Goal: Entertainment & Leisure: Consume media (video, audio)

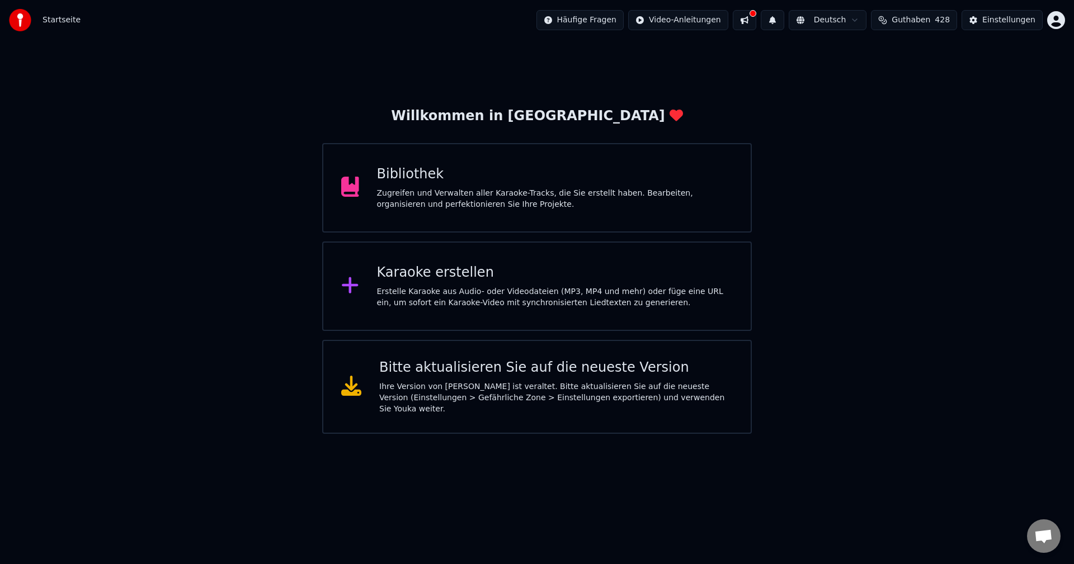
click at [474, 202] on div "Zugreifen und Verwalten aller Karaoke-Tracks, die Sie erstellt haben. Bearbeite…" at bounding box center [555, 199] width 356 height 22
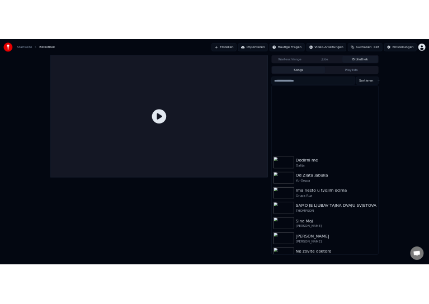
scroll to position [1270, 0]
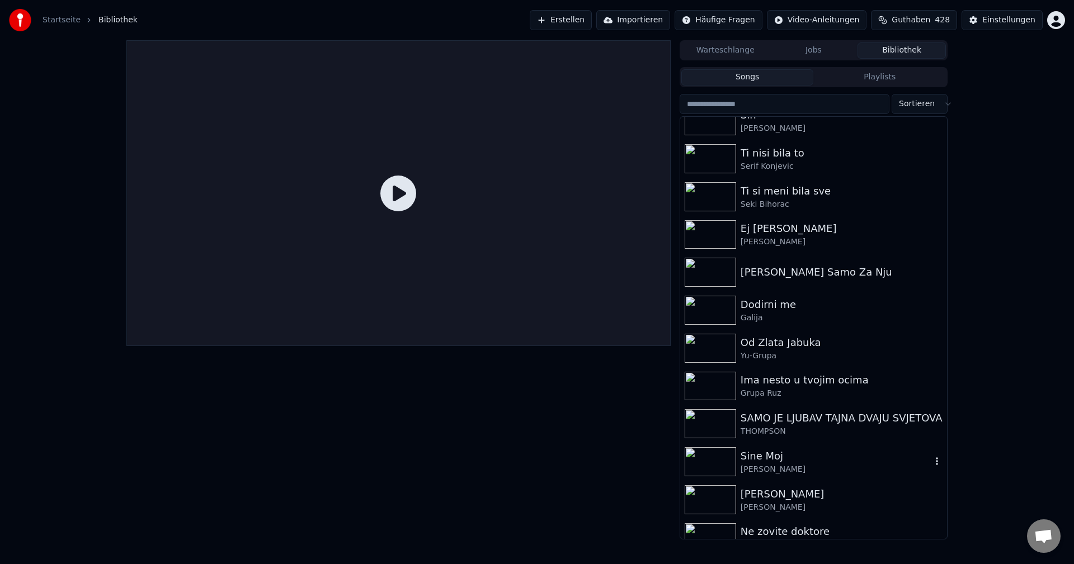
click at [718, 459] on img at bounding box center [710, 462] width 51 height 29
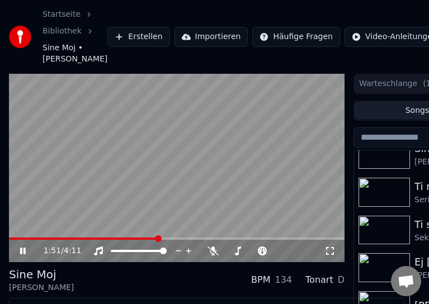
click at [11, 240] on span at bounding box center [83, 239] width 149 height 2
click at [182, 186] on video at bounding box center [177, 168] width 336 height 189
click at [11, 240] on span at bounding box center [42, 239] width 66 height 2
click at [203, 210] on video at bounding box center [177, 168] width 336 height 189
click at [12, 240] on span at bounding box center [141, 239] width 265 height 2
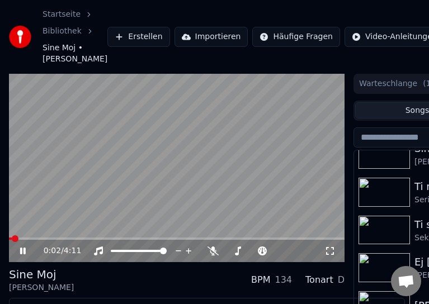
click at [11, 240] on span at bounding box center [10, 239] width 3 height 2
click at [10, 240] on span at bounding box center [9, 239] width 1 height 2
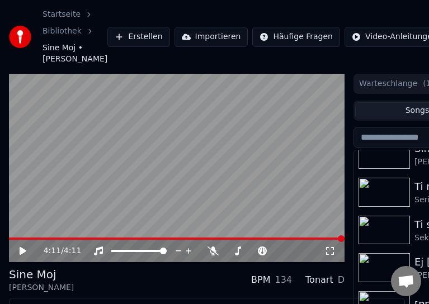
click at [11, 240] on span at bounding box center [177, 239] width 336 height 2
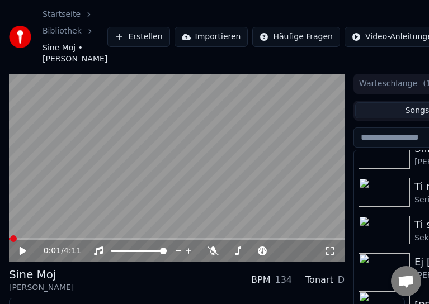
click at [229, 175] on video at bounding box center [177, 168] width 336 height 189
click at [25, 260] on video at bounding box center [177, 168] width 336 height 189
click at [22, 240] on span at bounding box center [15, 239] width 13 height 2
drag, startPoint x: 105, startPoint y: 239, endPoint x: 148, endPoint y: 269, distance: 52.8
click at [105, 239] on video at bounding box center [177, 168] width 336 height 189
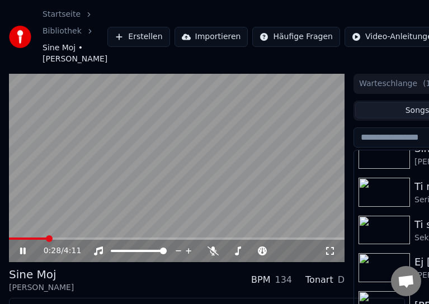
click at [31, 240] on span at bounding box center [27, 239] width 37 height 2
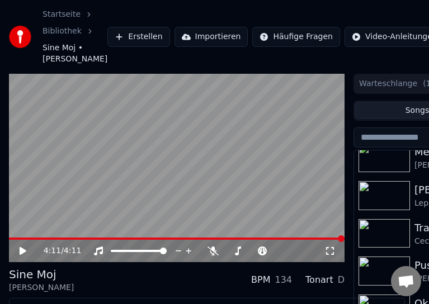
scroll to position [263, 0]
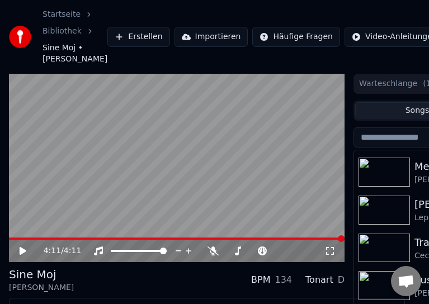
click at [385, 187] on img at bounding box center [384, 172] width 51 height 29
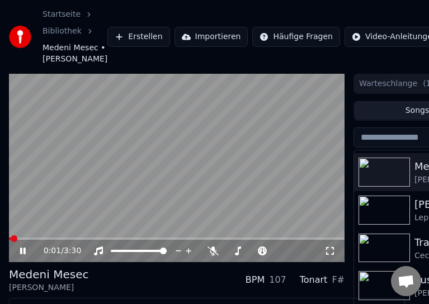
click at [11, 240] on span at bounding box center [10, 239] width 2 height 2
click at [31, 240] on span at bounding box center [20, 239] width 22 height 2
click at [25, 240] on span at bounding box center [43, 239] width 68 height 2
click at [12, 240] on span at bounding box center [10, 239] width 3 height 2
click at [31, 240] on span at bounding box center [39, 239] width 60 height 2
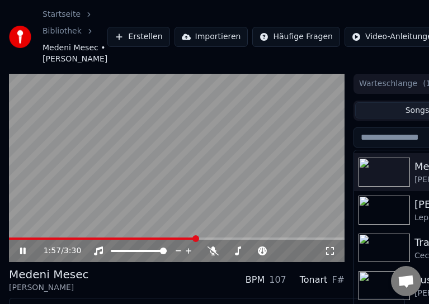
click at [15, 240] on span at bounding box center [102, 239] width 187 height 2
click at [30, 240] on span at bounding box center [177, 239] width 336 height 2
click at [40, 240] on span at bounding box center [36, 239] width 55 height 2
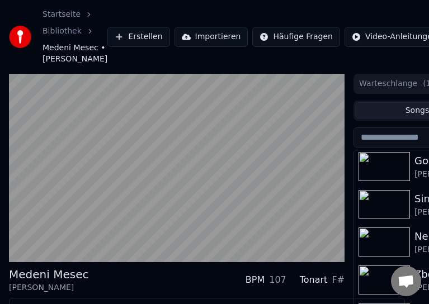
scroll to position [671, 0]
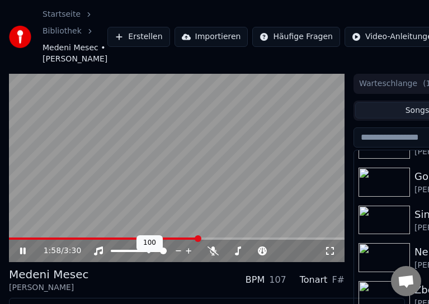
click at [136, 248] on div "100 100" at bounding box center [149, 244] width 26 height 16
click at [138, 252] on div "1:59 / 3:30" at bounding box center [177, 251] width 336 height 22
click at [138, 240] on span at bounding box center [104, 239] width 191 height 2
click at [152, 240] on span at bounding box center [177, 239] width 336 height 2
click at [163, 240] on span at bounding box center [177, 239] width 336 height 2
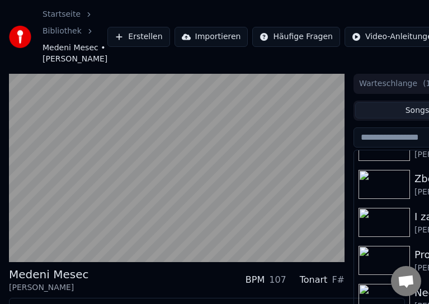
scroll to position [615, 0]
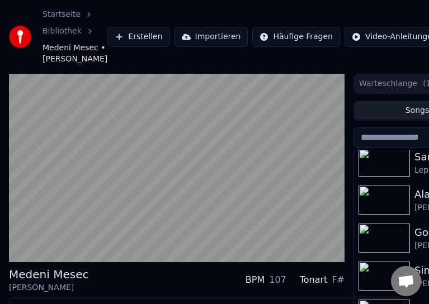
click at [381, 250] on img at bounding box center [384, 238] width 51 height 29
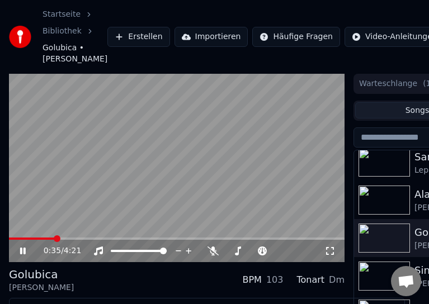
click at [13, 240] on span at bounding box center [32, 239] width 46 height 2
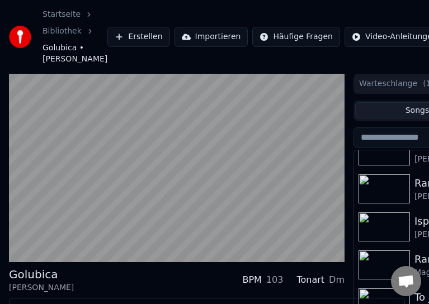
scroll to position [1007, 0]
click at [392, 238] on img at bounding box center [384, 227] width 51 height 29
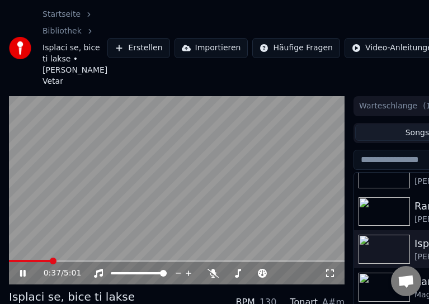
click at [31, 262] on span at bounding box center [30, 261] width 42 height 2
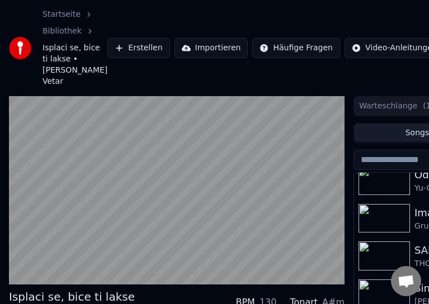
scroll to position [1510, 0]
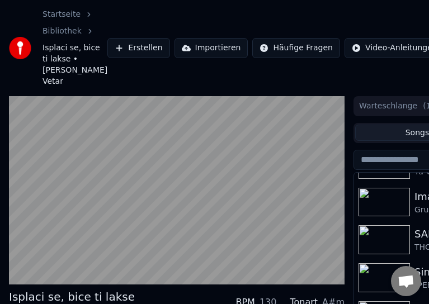
click at [381, 251] on img at bounding box center [384, 239] width 51 height 29
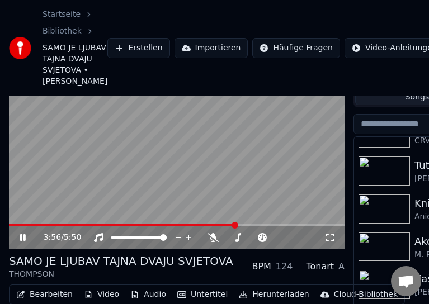
scroll to position [56, 0]
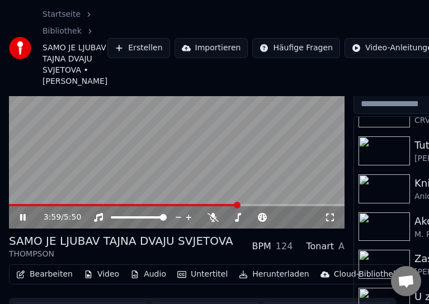
click at [388, 166] on img at bounding box center [384, 150] width 51 height 29
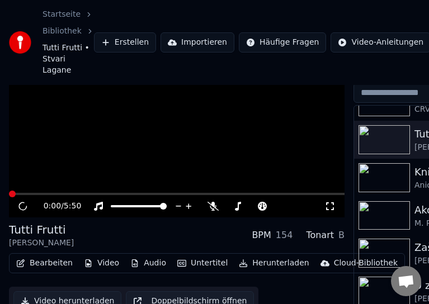
scroll to position [11, 0]
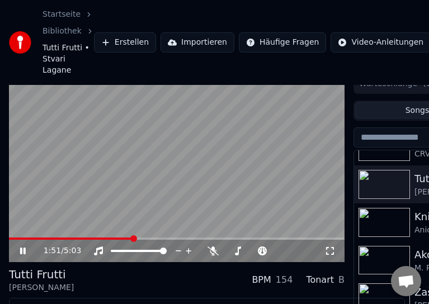
click at [15, 238] on span at bounding box center [71, 239] width 124 height 2
click at [144, 180] on video at bounding box center [177, 168] width 336 height 189
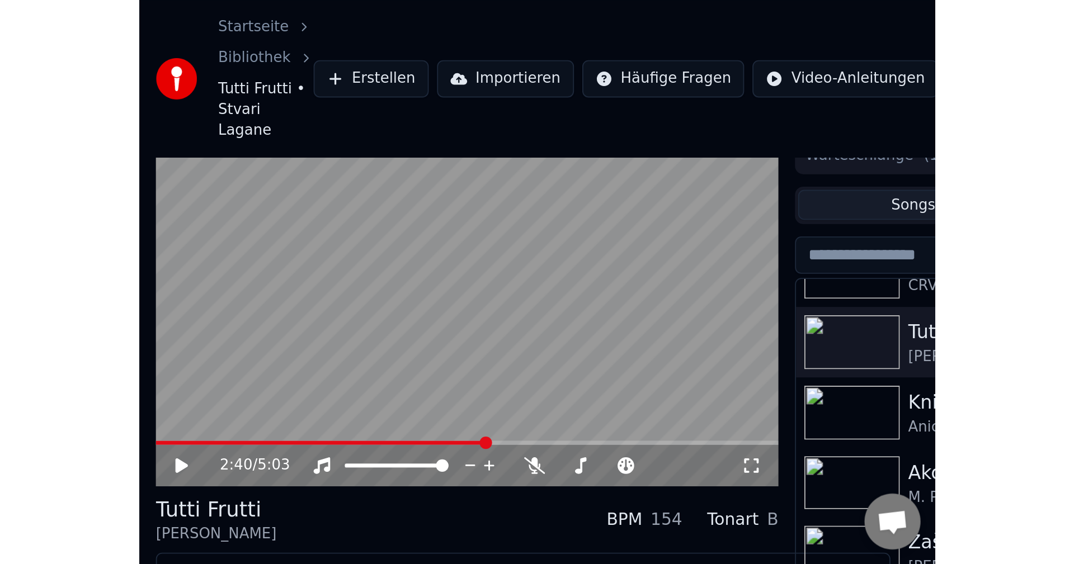
scroll to position [0, 0]
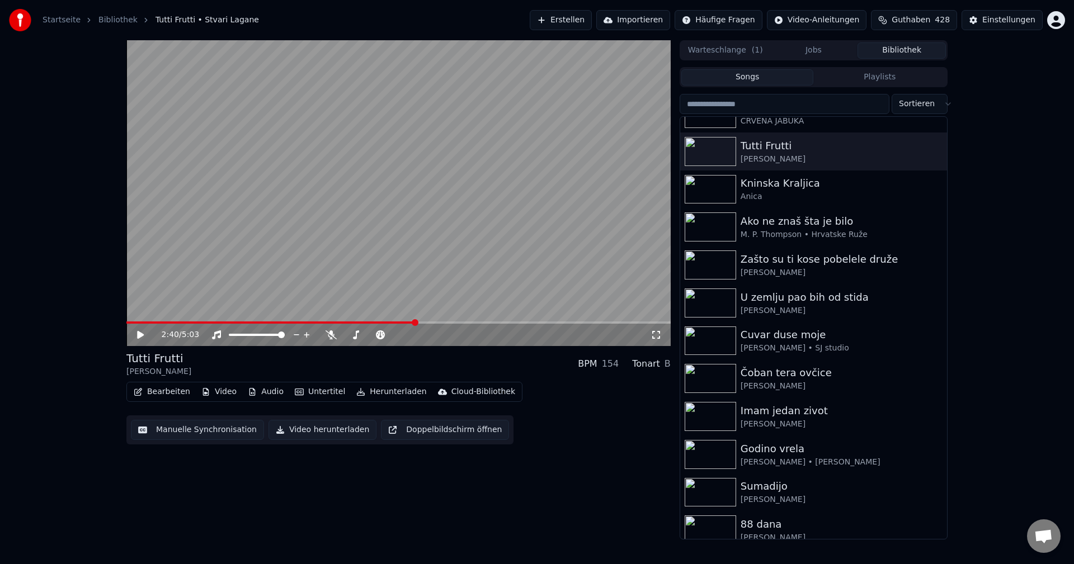
click at [569, 22] on button "Erstellen" at bounding box center [561, 20] width 62 height 20
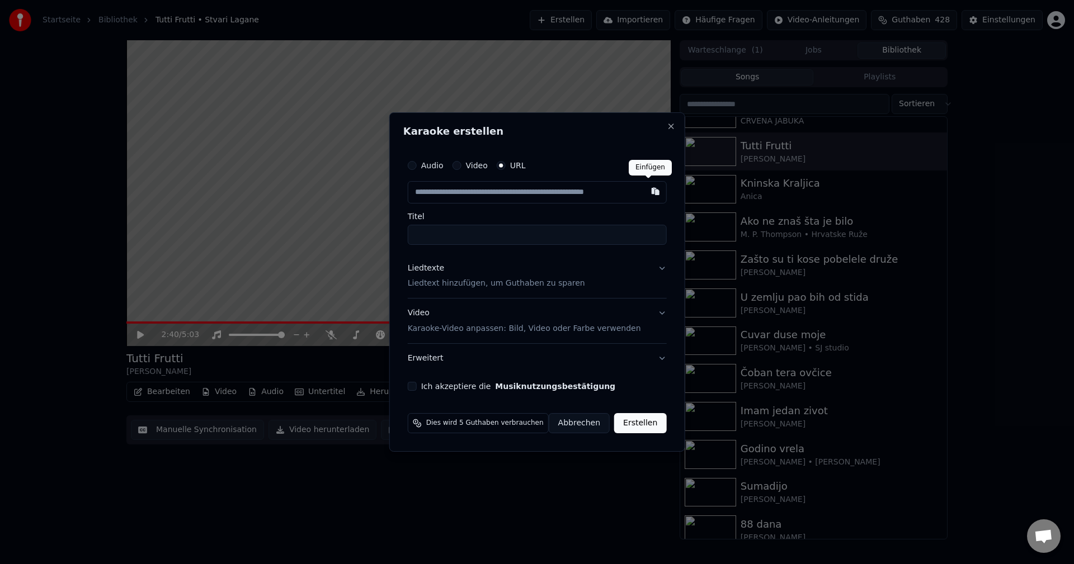
click at [646, 190] on button "button" at bounding box center [655, 191] width 22 height 20
type input "**********"
click at [572, 237] on input "**********" at bounding box center [537, 235] width 259 height 20
type input "**********"
click at [656, 269] on button "Liedtexte Liedtext hinzufügen, um Guthaben zu sparen" at bounding box center [537, 276] width 259 height 45
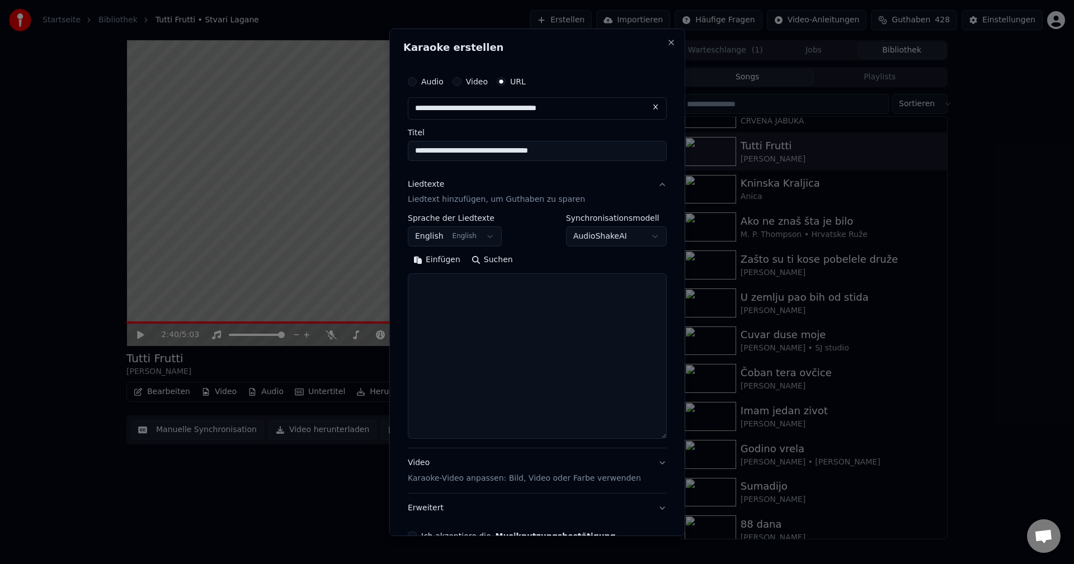
drag, startPoint x: 659, startPoint y: 336, endPoint x: 663, endPoint y: 434, distance: 98.0
click at [663, 434] on div "**********" at bounding box center [537, 282] width 296 height 508
click at [446, 258] on button "Einfügen" at bounding box center [437, 260] width 58 height 18
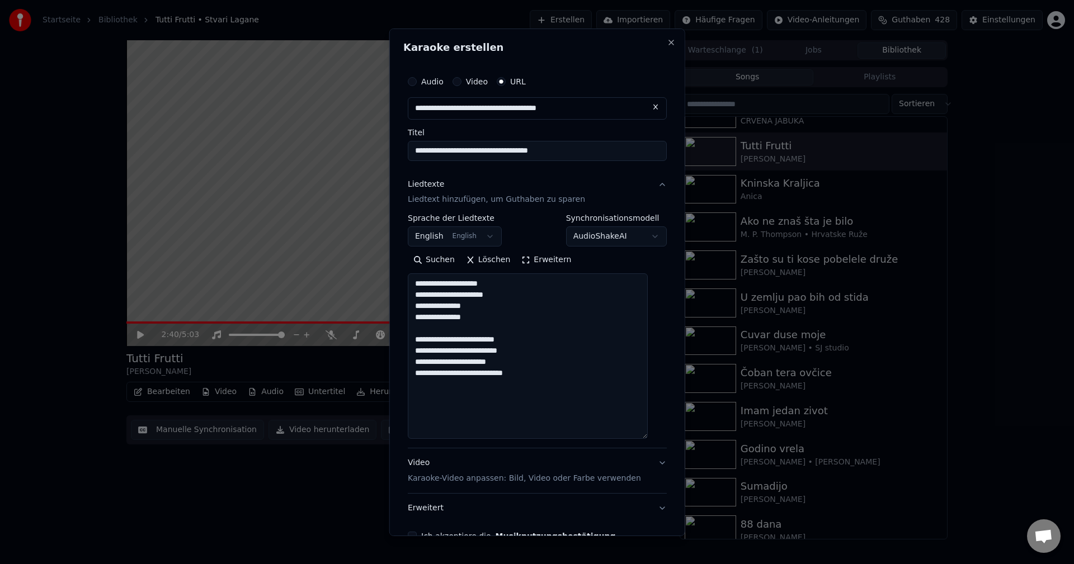
click at [556, 388] on textarea "**********" at bounding box center [528, 357] width 240 height 166
paste textarea "**********"
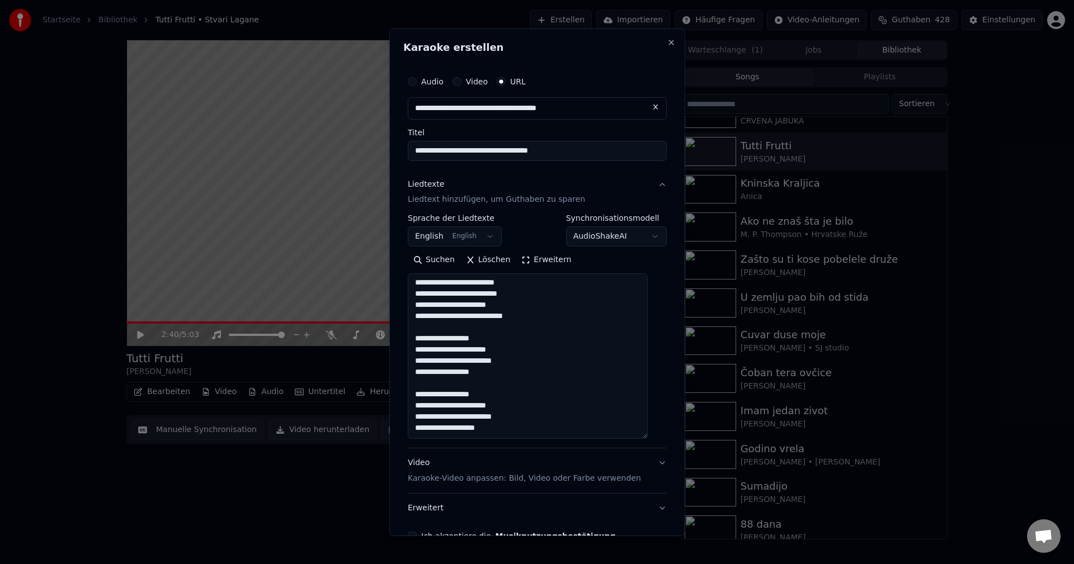
paste textarea "**********"
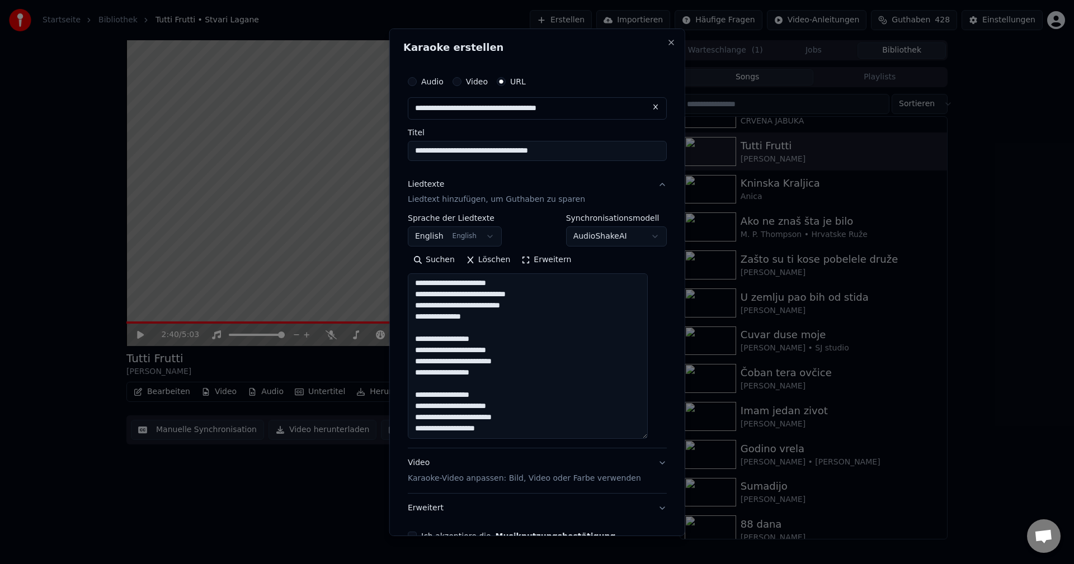
scroll to position [298, 0]
paste textarea "**********"
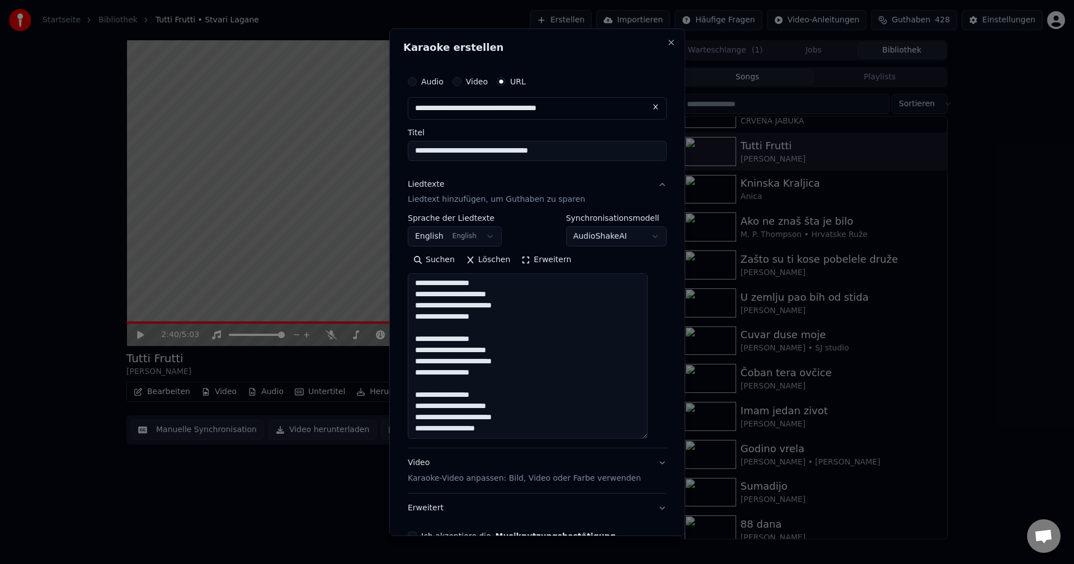
paste textarea "**********"
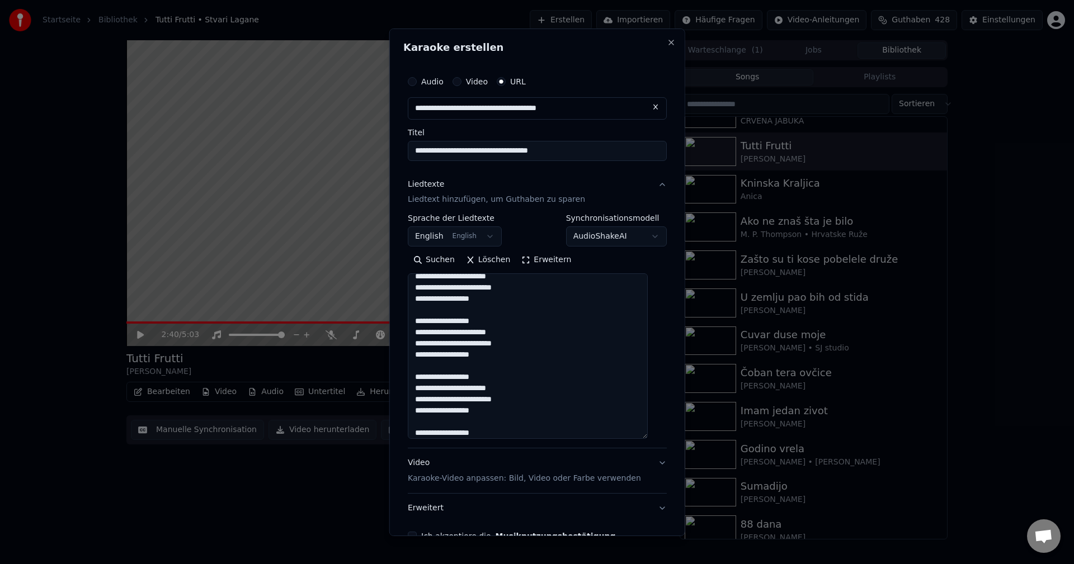
scroll to position [500, 0]
type textarea "**********"
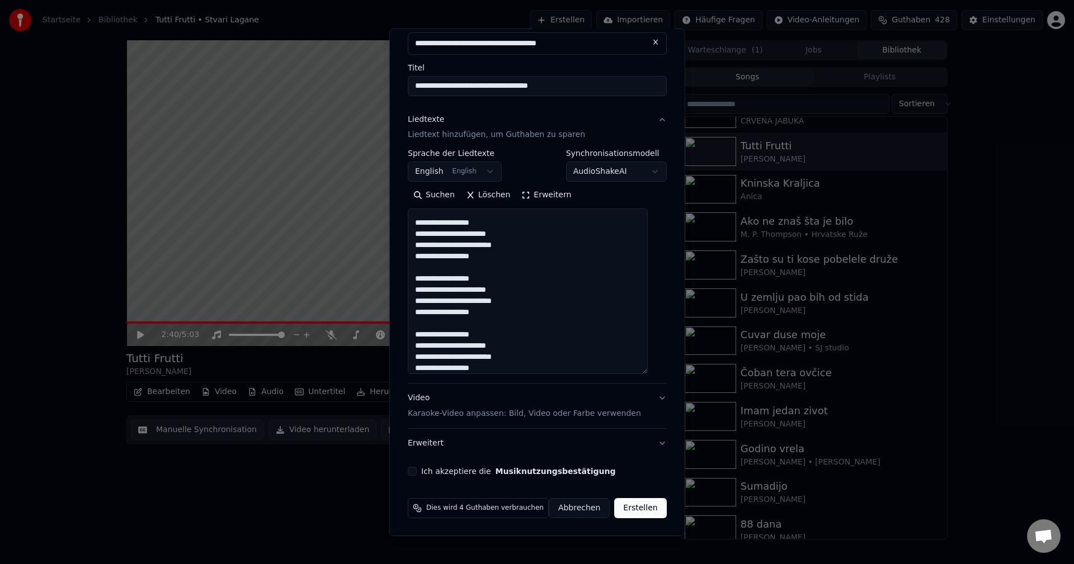
scroll to position [65, 0]
click at [417, 473] on button "Ich akzeptiere die Musiknutzungsbestätigung" at bounding box center [412, 471] width 9 height 9
click at [632, 509] on button "Erstellen" at bounding box center [640, 508] width 52 height 20
select select "**"
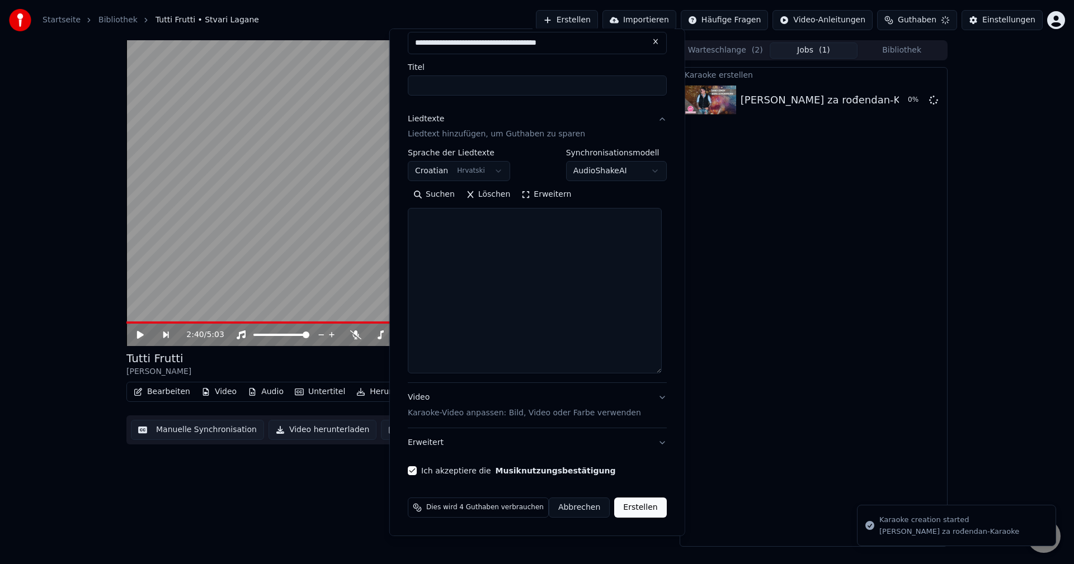
scroll to position [0, 0]
select select
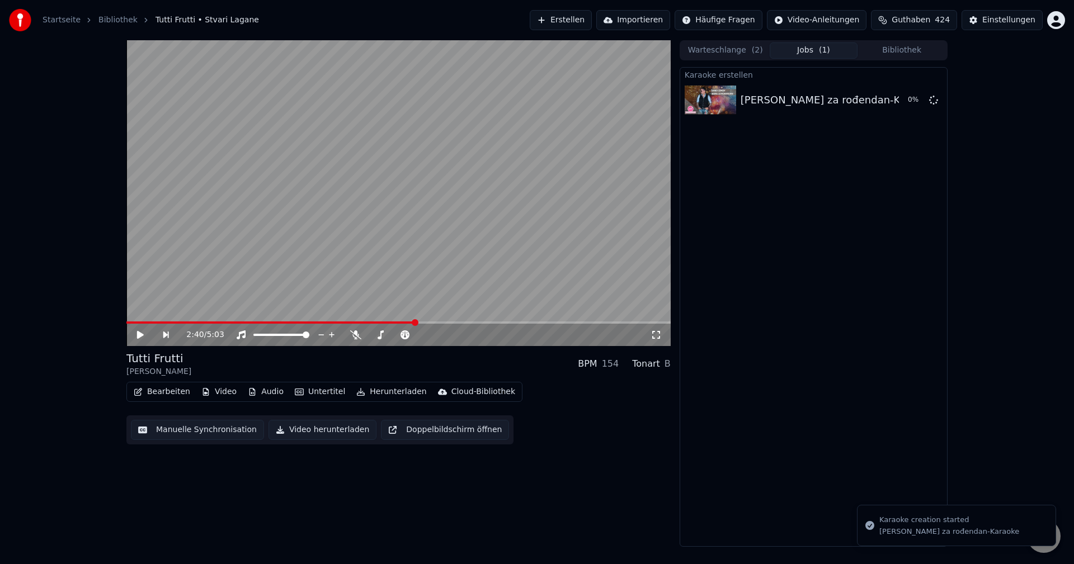
click at [737, 51] on button "Warteschlange ( 2 )" at bounding box center [725, 51] width 88 height 16
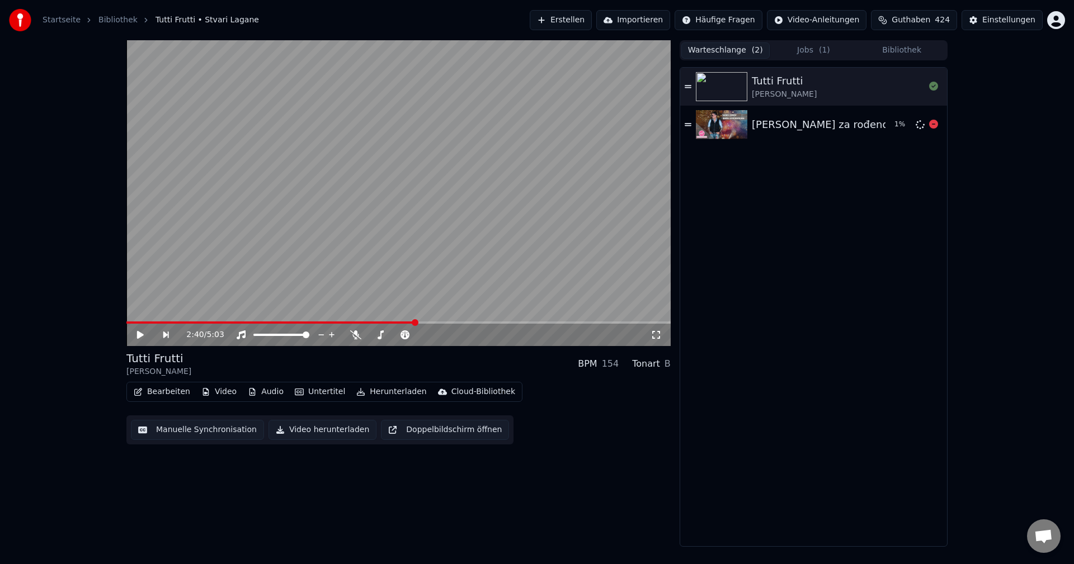
click at [788, 121] on div "[PERSON_NAME] za rođendan-Karaoke" at bounding box center [849, 125] width 194 height 16
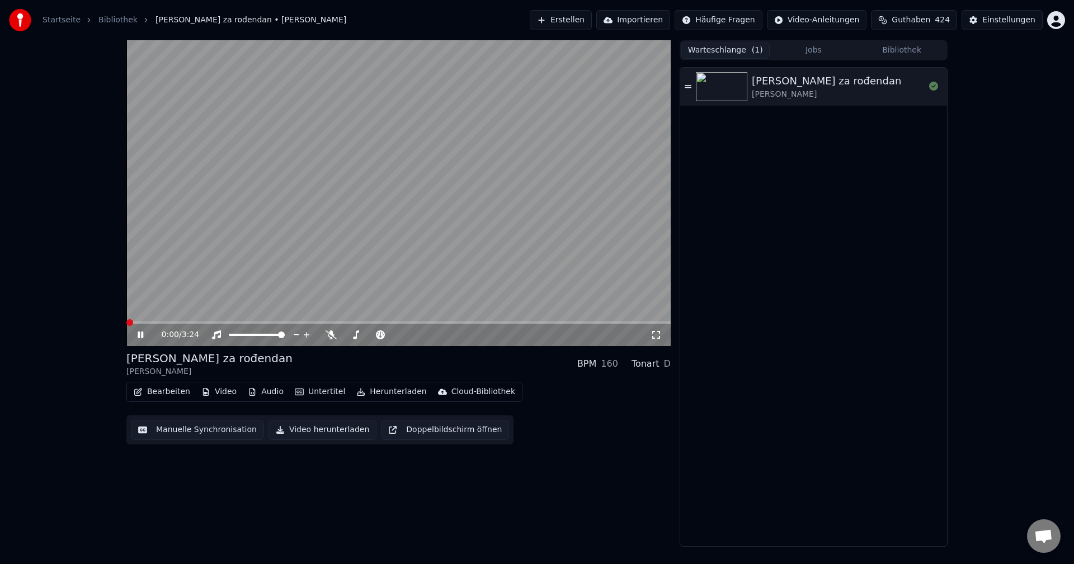
click at [126, 326] on span at bounding box center [129, 322] width 7 height 7
click at [129, 324] on span at bounding box center [127, 323] width 3 height 2
drag, startPoint x: 328, startPoint y: 336, endPoint x: 238, endPoint y: 337, distance: 90.1
click at [326, 336] on icon at bounding box center [331, 335] width 11 height 9
click at [126, 322] on span at bounding box center [129, 322] width 7 height 7
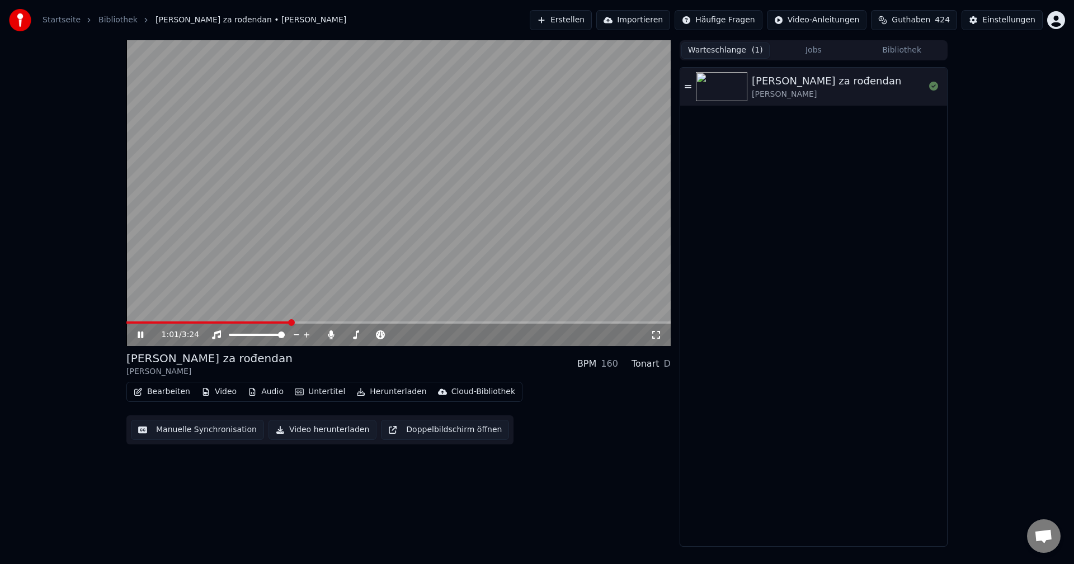
click at [128, 322] on span at bounding box center [208, 323] width 164 height 2
click at [126, 322] on span at bounding box center [268, 323] width 285 height 2
drag, startPoint x: 327, startPoint y: 334, endPoint x: 340, endPoint y: 336, distance: 12.5
click at [328, 334] on icon at bounding box center [331, 335] width 11 height 9
click at [127, 322] on span at bounding box center [142, 323] width 32 height 2
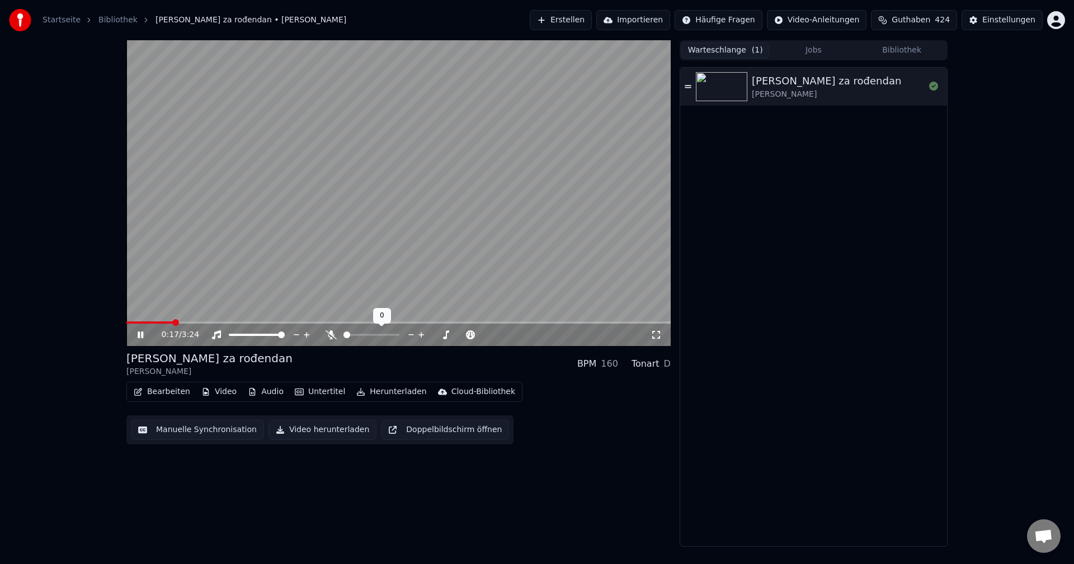
drag, startPoint x: 327, startPoint y: 338, endPoint x: 267, endPoint y: 337, distance: 60.4
click at [317, 337] on div "0:17 / 3:24" at bounding box center [406, 335] width 489 height 11
click at [138, 321] on video at bounding box center [398, 193] width 544 height 306
click at [142, 323] on span at bounding box center [151, 323] width 50 height 2
click at [327, 336] on icon at bounding box center [331, 335] width 11 height 9
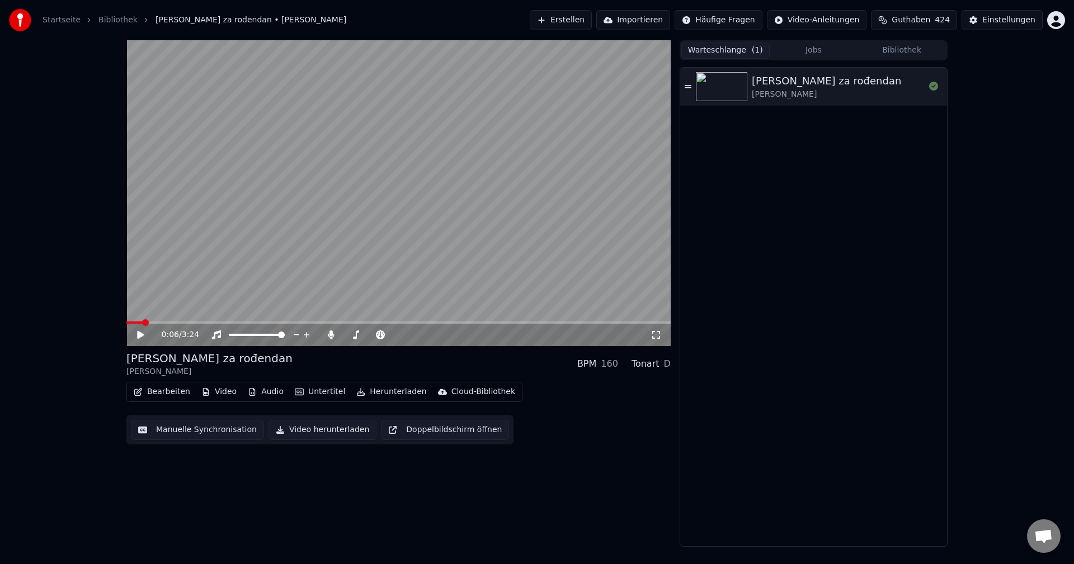
click at [142, 324] on span at bounding box center [145, 322] width 7 height 7
click at [330, 336] on icon at bounding box center [331, 335] width 6 height 9
click at [423, 294] on video at bounding box center [398, 193] width 544 height 306
click at [331, 335] on icon at bounding box center [331, 335] width 11 height 9
click at [126, 323] on span at bounding box center [148, 323] width 45 height 2
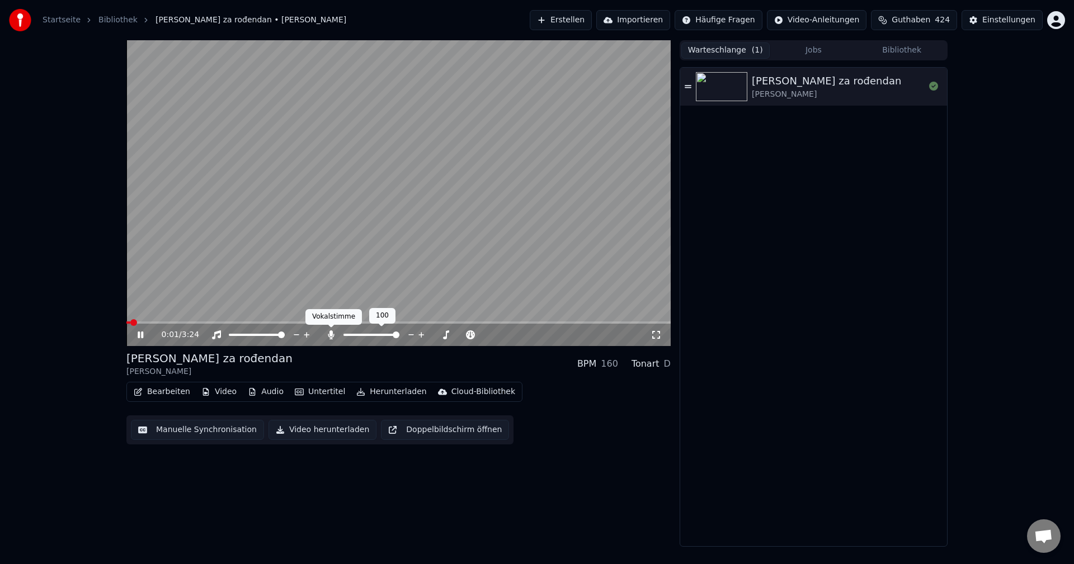
click at [330, 337] on icon at bounding box center [331, 335] width 11 height 9
click at [128, 322] on span at bounding box center [149, 323] width 46 height 2
click at [126, 326] on span at bounding box center [129, 322] width 7 height 7
click at [128, 323] on span at bounding box center [127, 323] width 3 height 2
click at [321, 334] on div "0:27 / 3:24" at bounding box center [406, 335] width 489 height 11
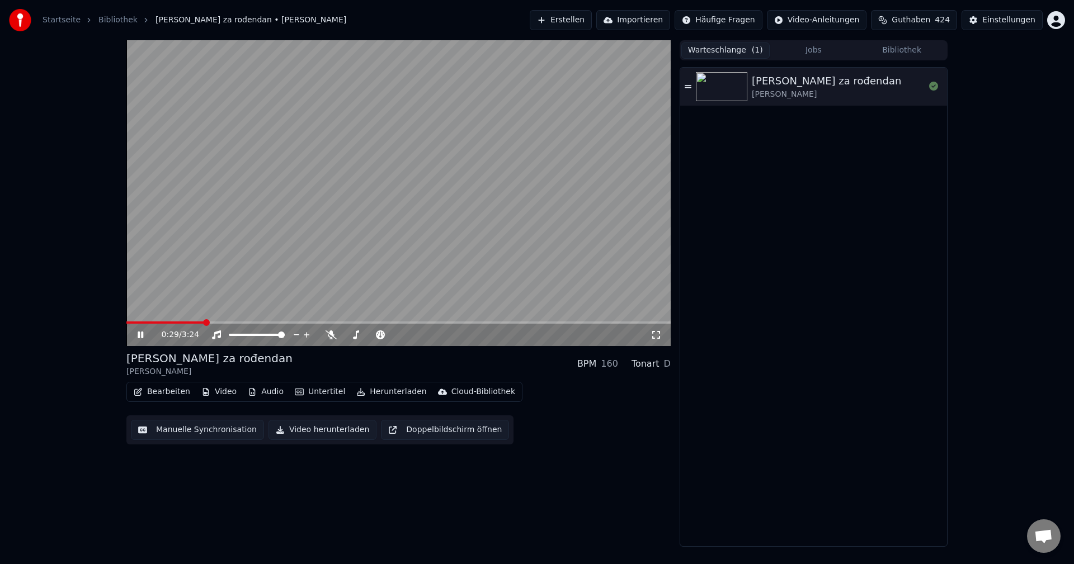
click at [166, 322] on span at bounding box center [165, 323] width 78 height 2
click at [328, 336] on icon at bounding box center [331, 335] width 11 height 9
click at [128, 323] on span at bounding box center [162, 323] width 73 height 2
click at [331, 335] on icon at bounding box center [331, 335] width 6 height 9
click at [128, 324] on span at bounding box center [184, 323] width 117 height 2
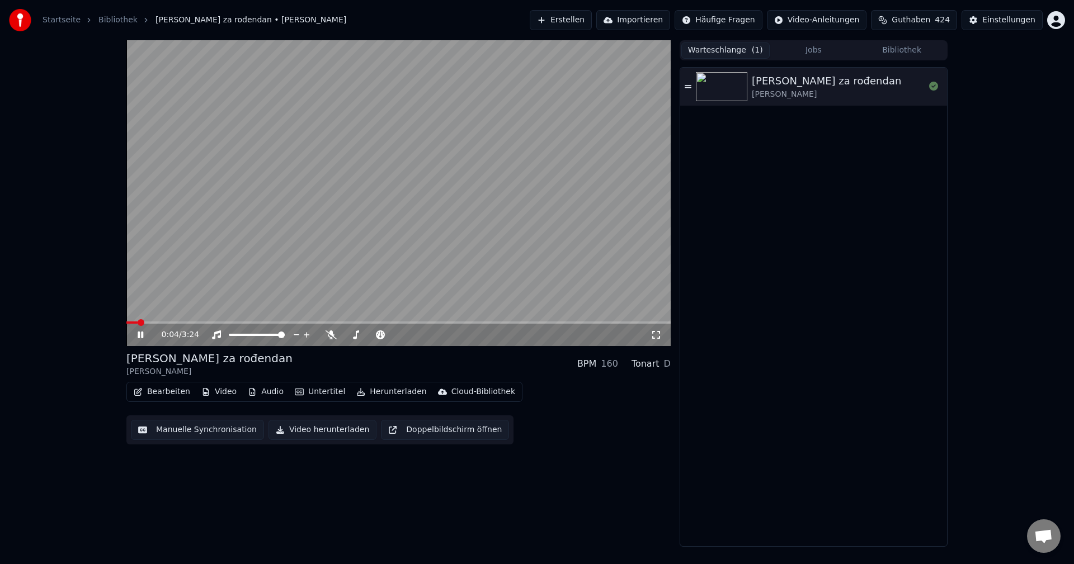
click at [138, 324] on span at bounding box center [141, 322] width 7 height 7
click at [128, 323] on span at bounding box center [127, 323] width 3 height 2
click at [126, 324] on span at bounding box center [129, 322] width 7 height 7
click at [126, 326] on span at bounding box center [129, 322] width 7 height 7
click at [128, 323] on span at bounding box center [183, 323] width 115 height 2
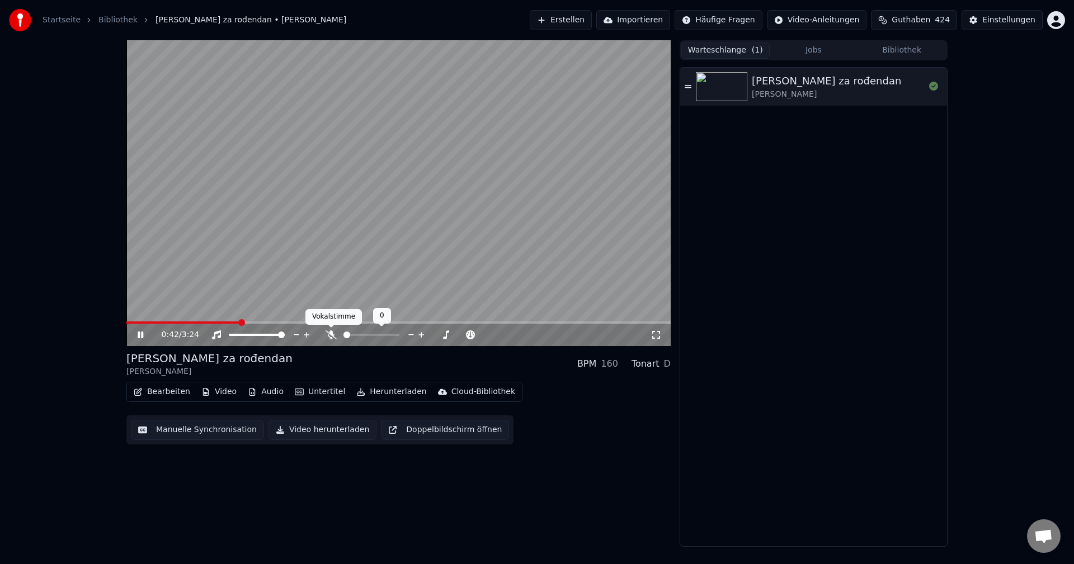
click at [329, 336] on icon at bounding box center [331, 335] width 11 height 9
click at [216, 322] on span at bounding box center [171, 323] width 91 height 2
click at [127, 322] on div "0:41 / 3:24 Pjesma za rođendan [PERSON_NAME] BPM 160 Tonart D Bearbeiten Video …" at bounding box center [536, 293] width 839 height 507
click at [128, 323] on span at bounding box center [183, 323] width 115 height 2
click at [431, 219] on video at bounding box center [398, 193] width 544 height 306
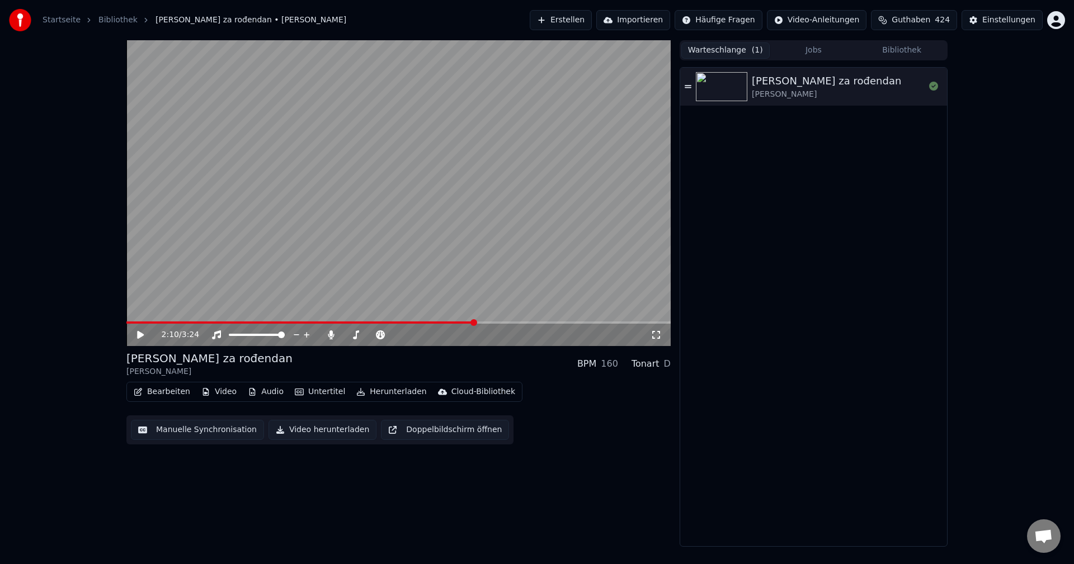
click at [901, 53] on button "Bibliothek" at bounding box center [902, 51] width 88 height 16
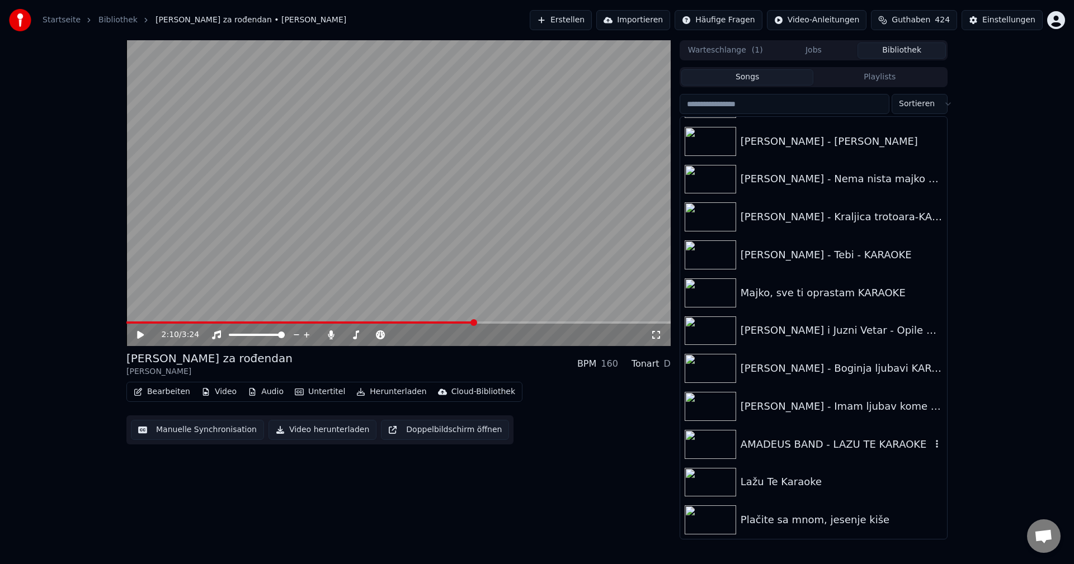
click at [708, 441] on img at bounding box center [710, 444] width 51 height 29
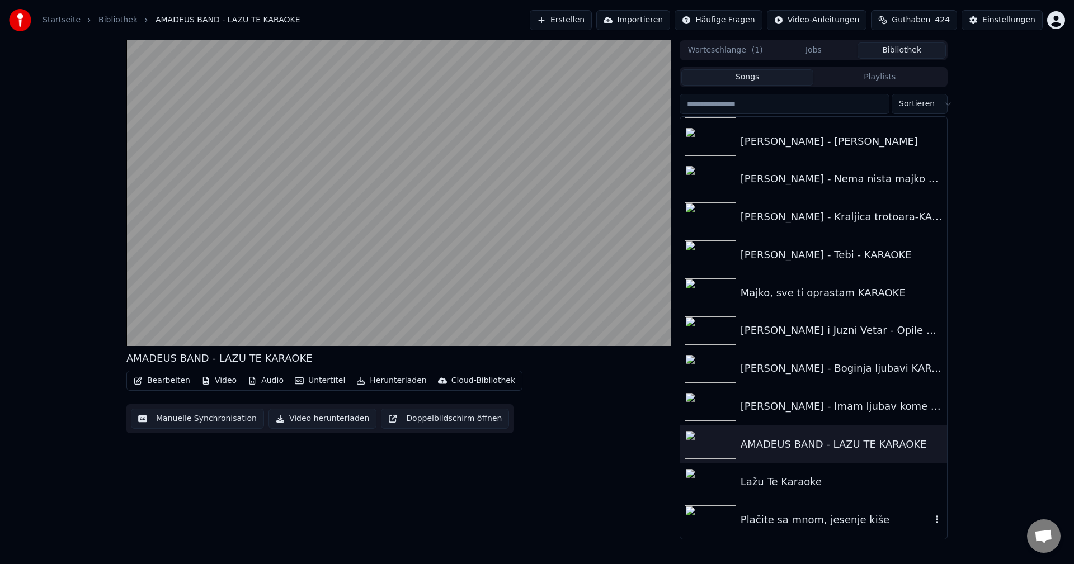
click at [716, 518] on img at bounding box center [710, 520] width 51 height 29
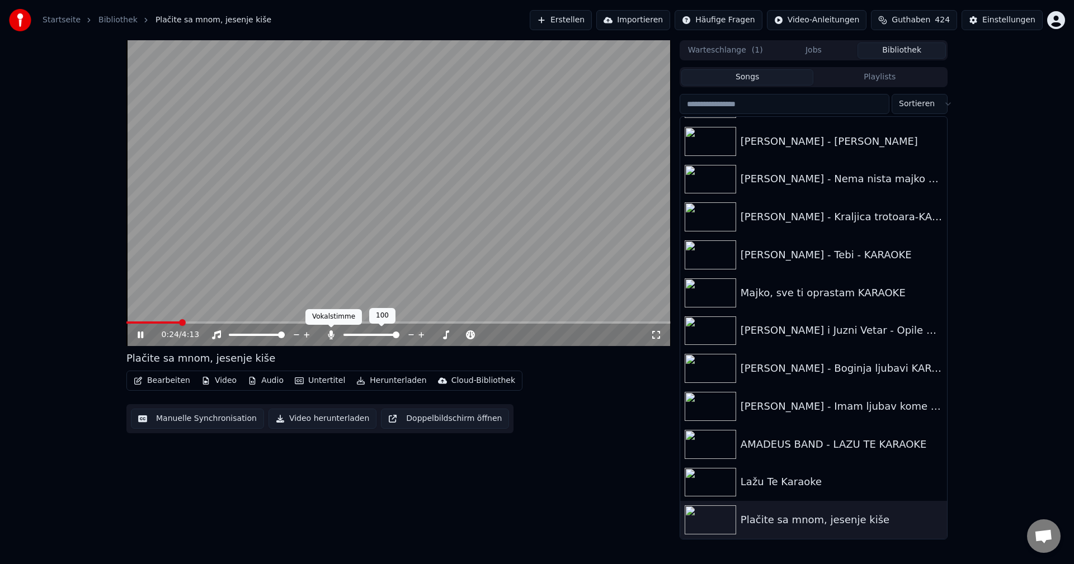
click at [330, 337] on icon at bounding box center [331, 335] width 11 height 9
click at [129, 323] on span at bounding box center [154, 323] width 56 height 2
click at [149, 323] on span at bounding box center [398, 323] width 544 height 2
click at [161, 321] on video at bounding box center [398, 193] width 544 height 306
click at [165, 322] on span at bounding box center [398, 323] width 544 height 2
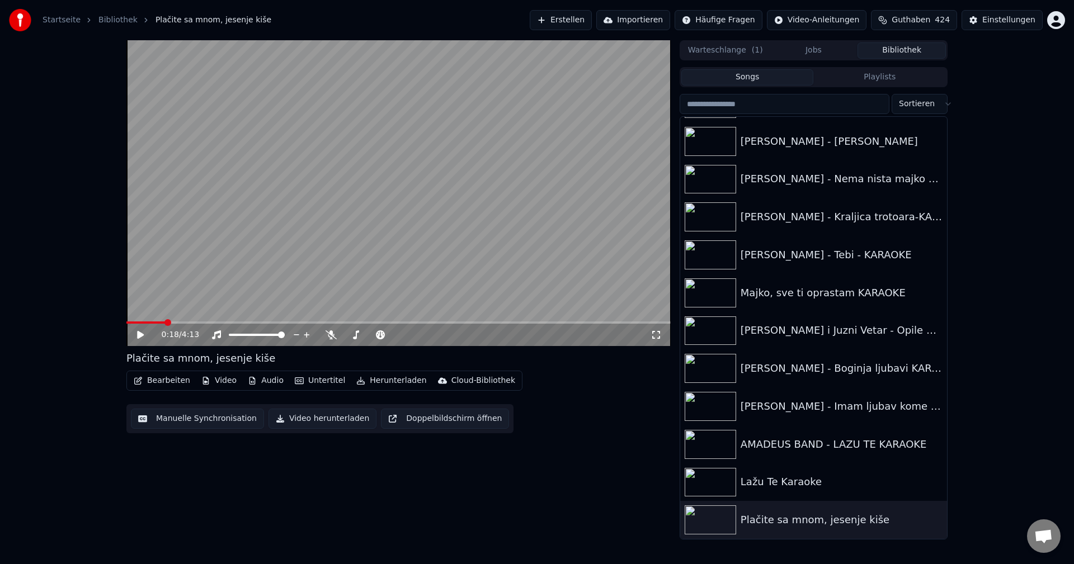
click at [240, 289] on video at bounding box center [398, 193] width 544 height 306
click at [130, 323] on span at bounding box center [222, 323] width 192 height 2
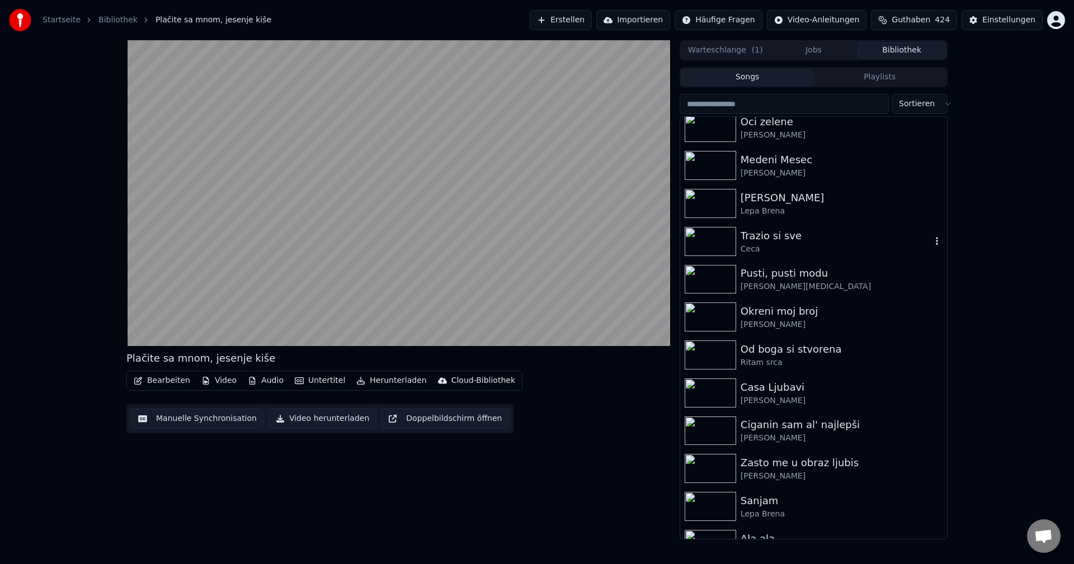
scroll to position [280, 0]
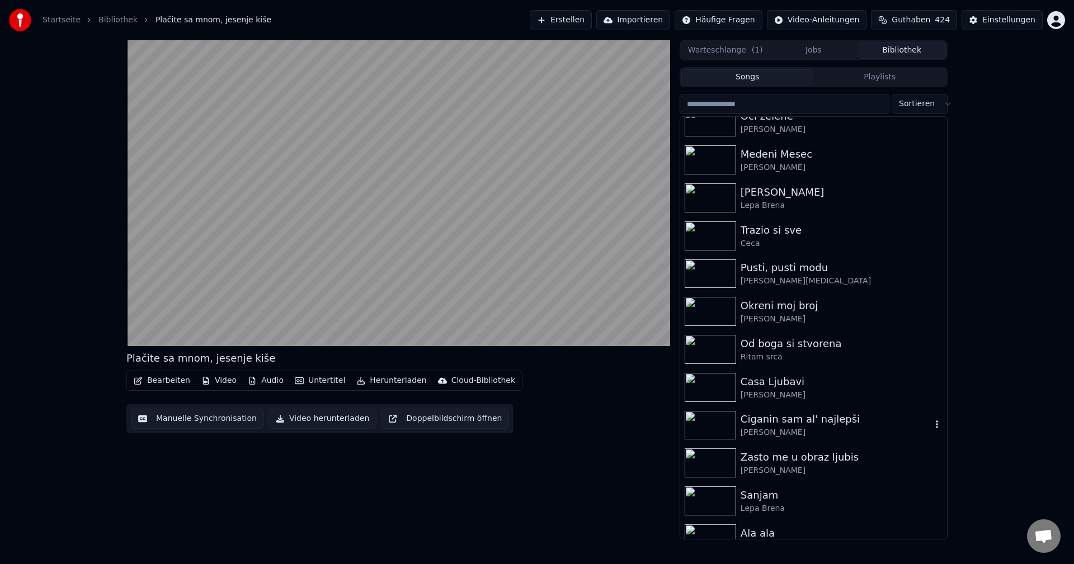
click at [708, 425] on img at bounding box center [710, 425] width 51 height 29
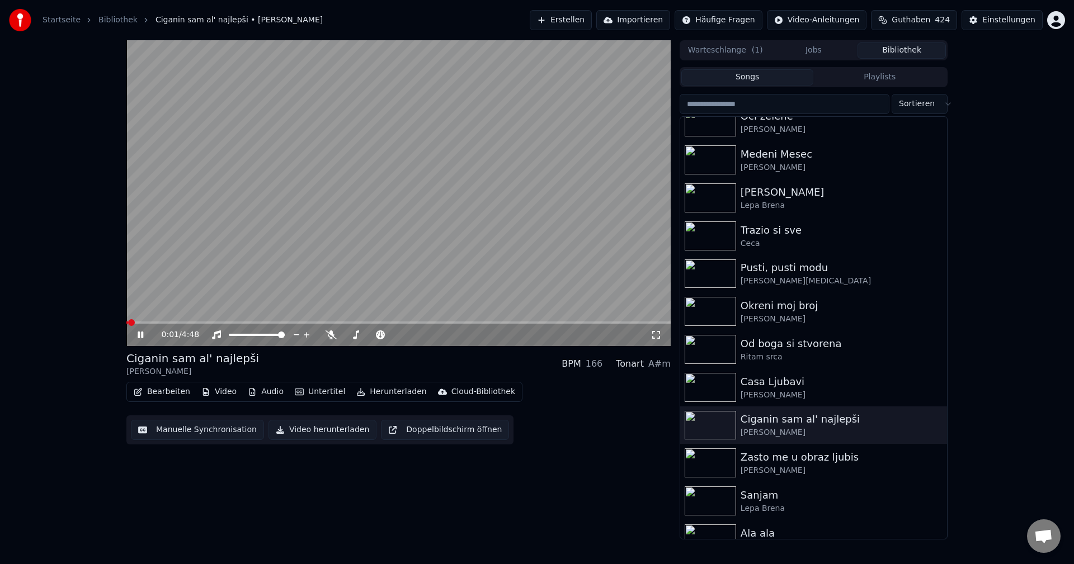
click at [128, 322] on span at bounding box center [127, 323] width 2 height 2
click at [128, 326] on span at bounding box center [131, 322] width 7 height 7
click at [129, 322] on span at bounding box center [171, 323] width 90 height 2
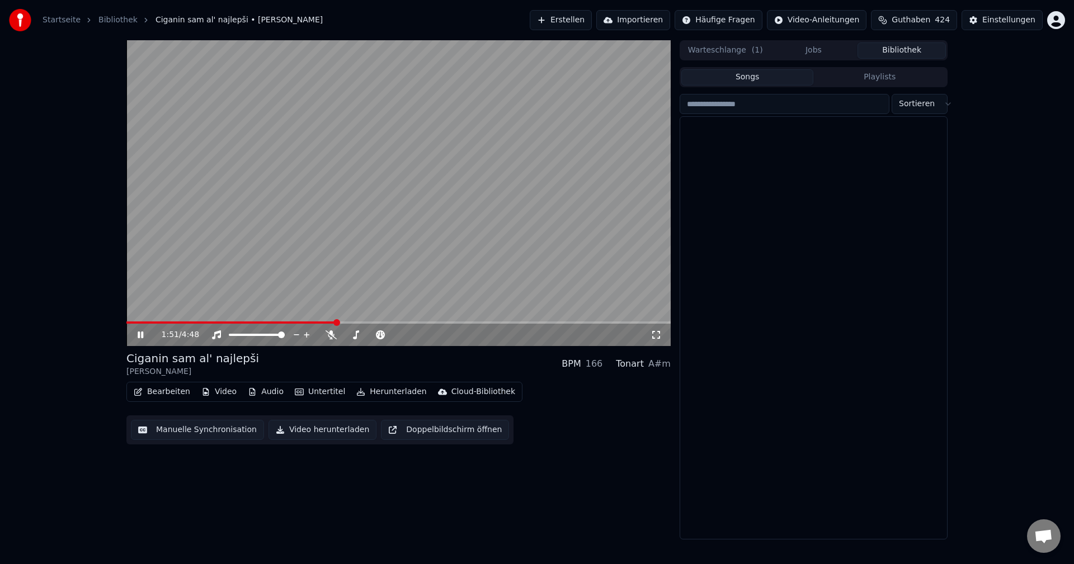
scroll to position [13917, 0]
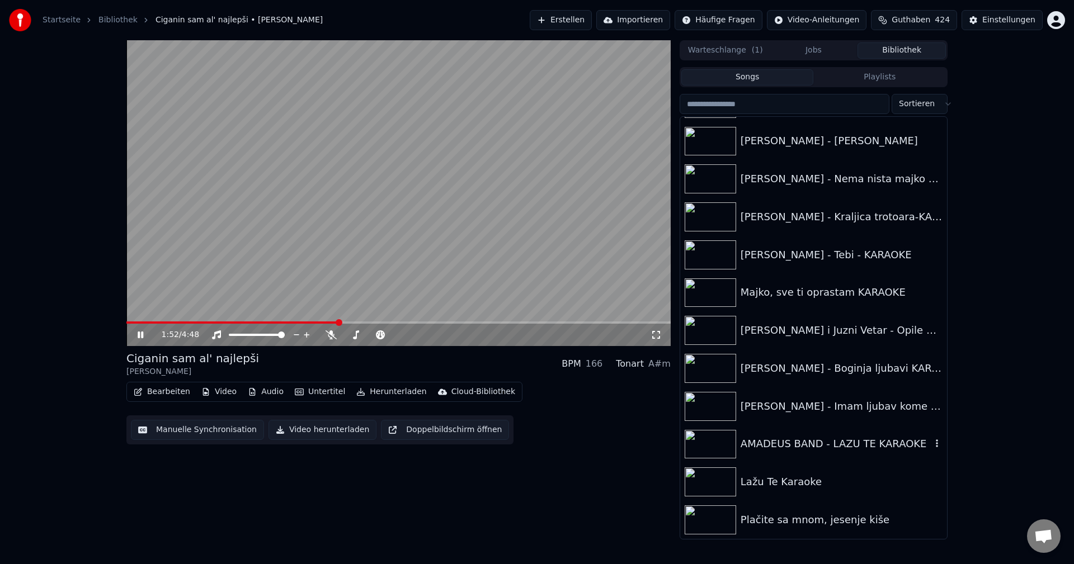
click at [719, 444] on img at bounding box center [710, 444] width 51 height 29
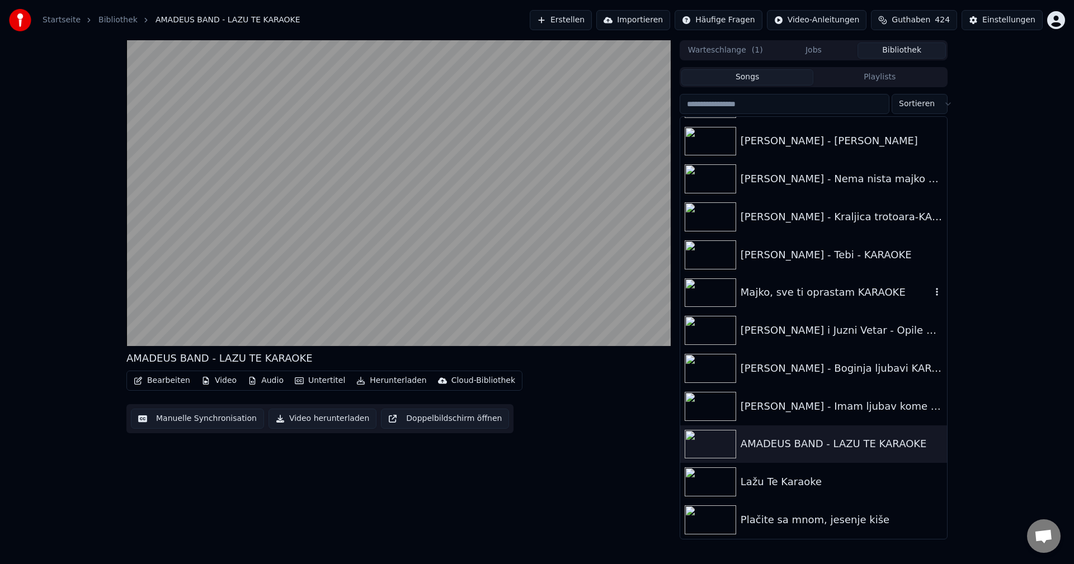
click at [693, 293] on img at bounding box center [710, 293] width 51 height 29
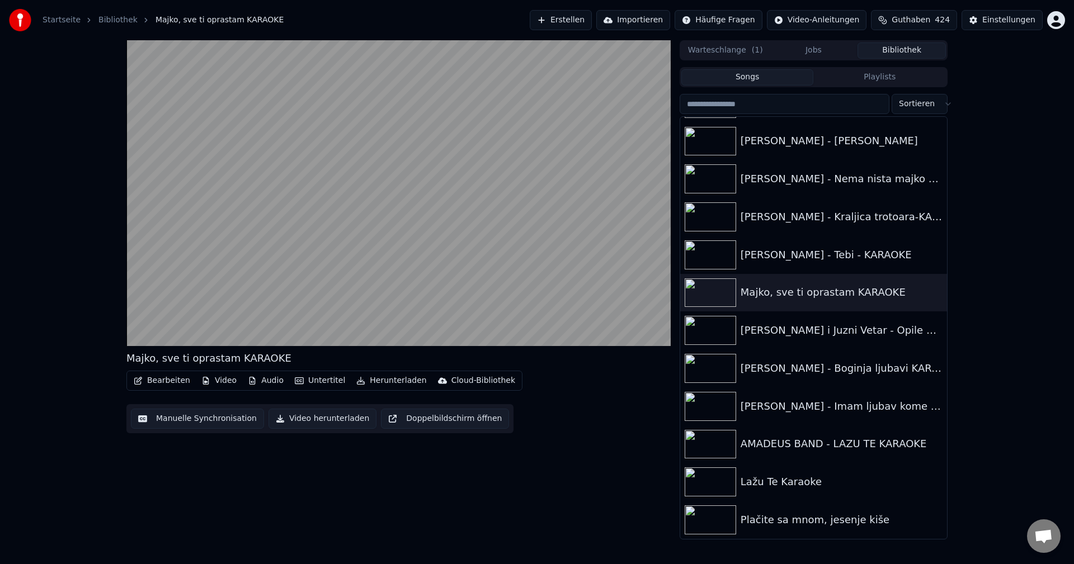
click at [777, 103] on input "search" at bounding box center [785, 104] width 210 height 20
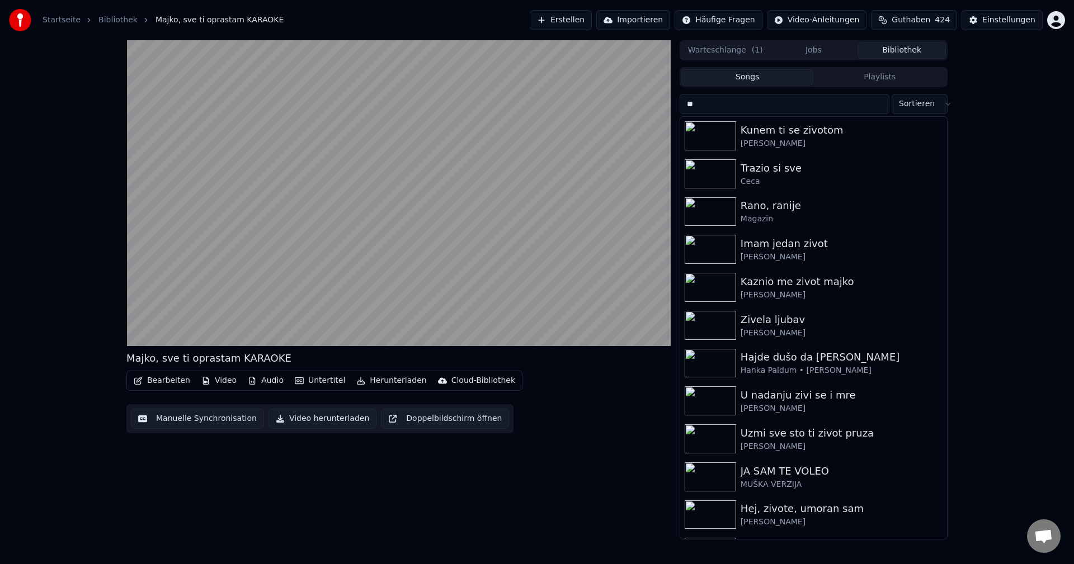
type input "*"
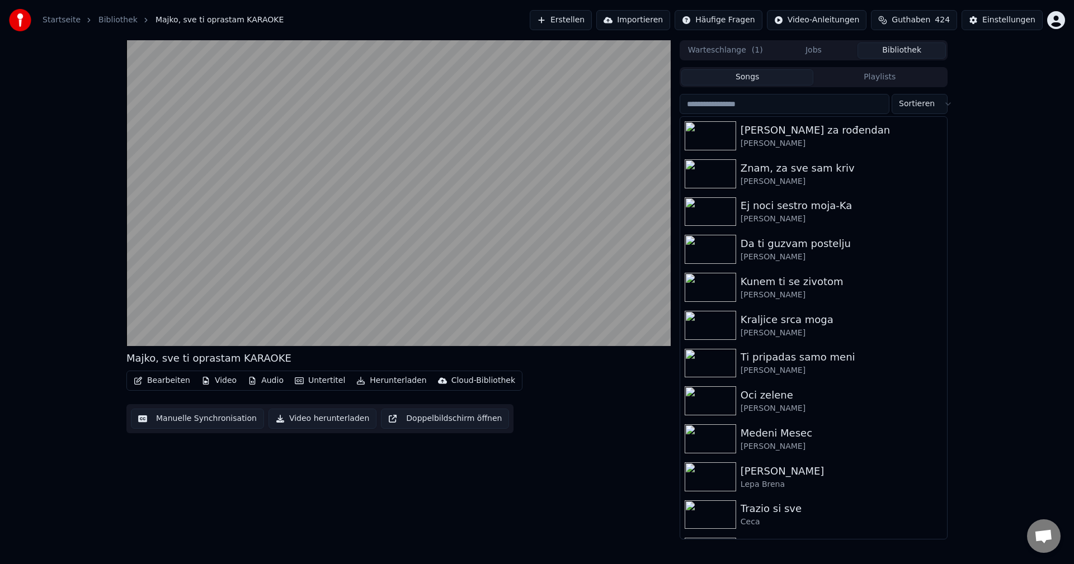
type input "*"
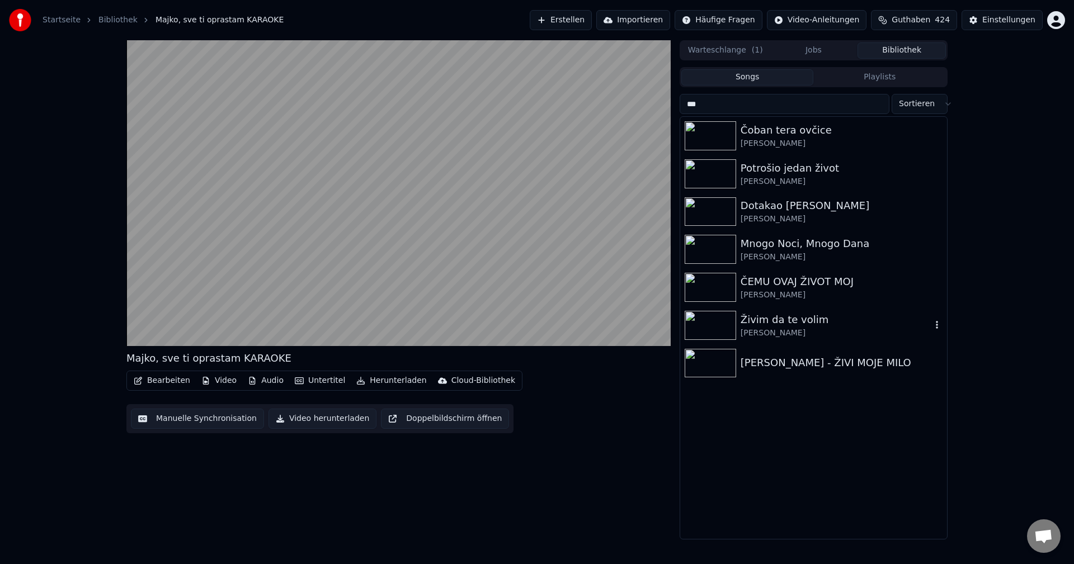
type input "***"
click at [711, 324] on img at bounding box center [710, 325] width 51 height 29
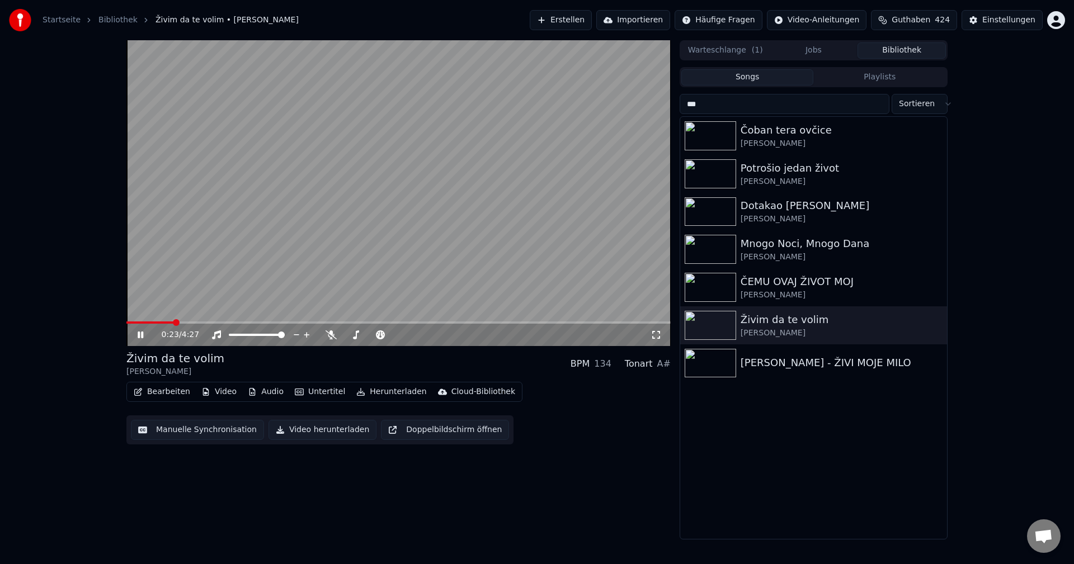
click at [172, 323] on span at bounding box center [149, 323] width 47 height 2
click at [128, 322] on span at bounding box center [217, 323] width 182 height 2
click at [174, 323] on span at bounding box center [398, 323] width 544 height 2
